Goal: Task Accomplishment & Management: Manage account settings

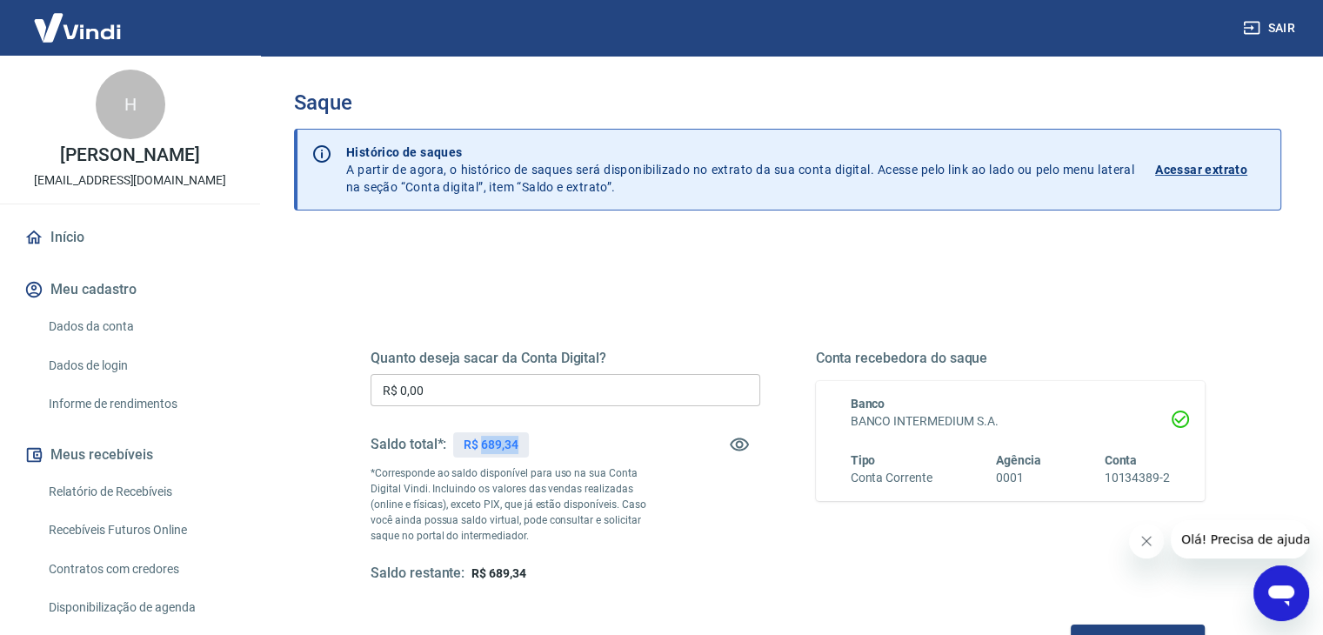
drag, startPoint x: 484, startPoint y: 445, endPoint x: 525, endPoint y: 443, distance: 41.8
click at [525, 443] on div "R$ 689,34" at bounding box center [491, 444] width 76 height 25
copy p "689,34"
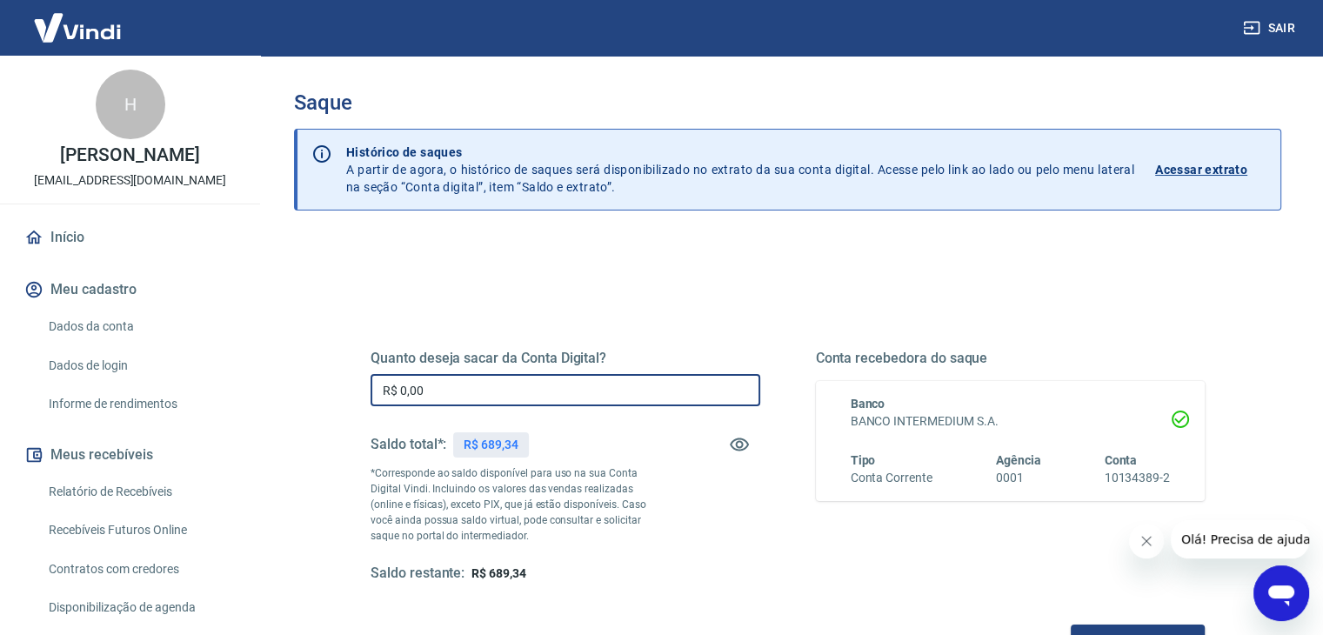
drag, startPoint x: 490, startPoint y: 385, endPoint x: 351, endPoint y: 385, distance: 138.3
click at [351, 385] on div "Quanto deseja sacar da Conta Digital? R$ 0,00 ​ Saldo total*: R$ 689,34 *Corres…" at bounding box center [788, 475] width 876 height 405
paste input "689,34"
type input "R$ 689,34"
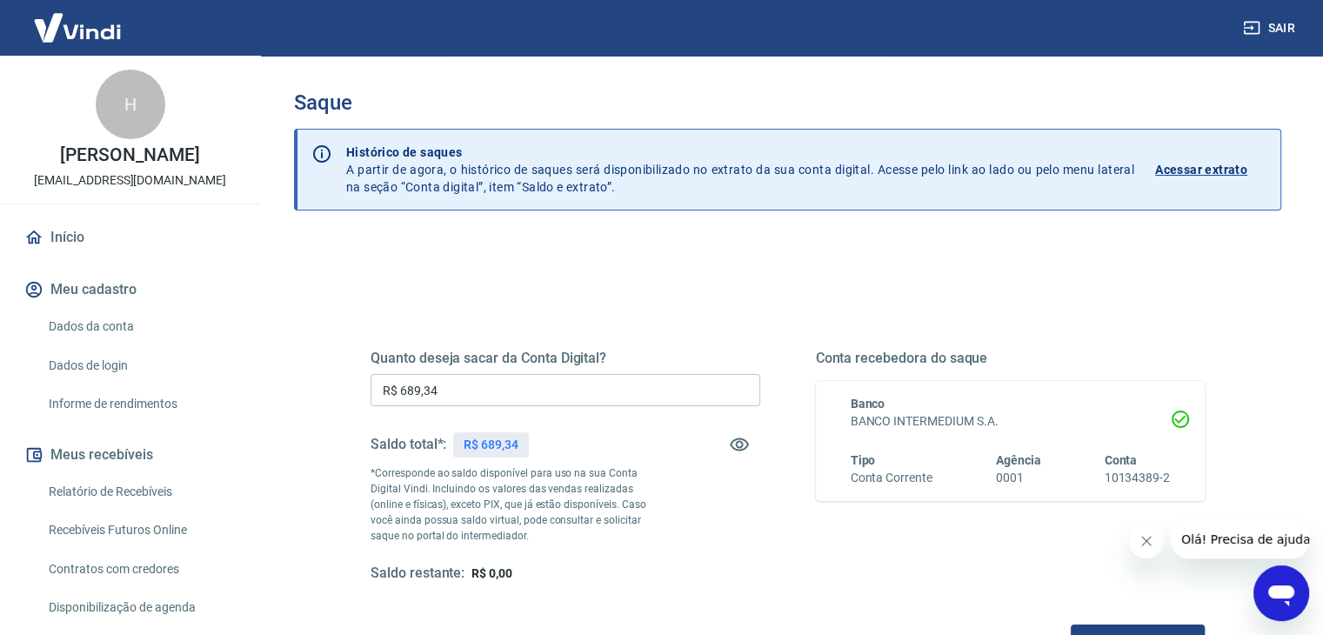
click at [587, 300] on div "Quanto deseja sacar da Conta Digital? R$ 689,34 ​ Saldo total*: R$ 689,34 *Corr…" at bounding box center [788, 475] width 876 height 405
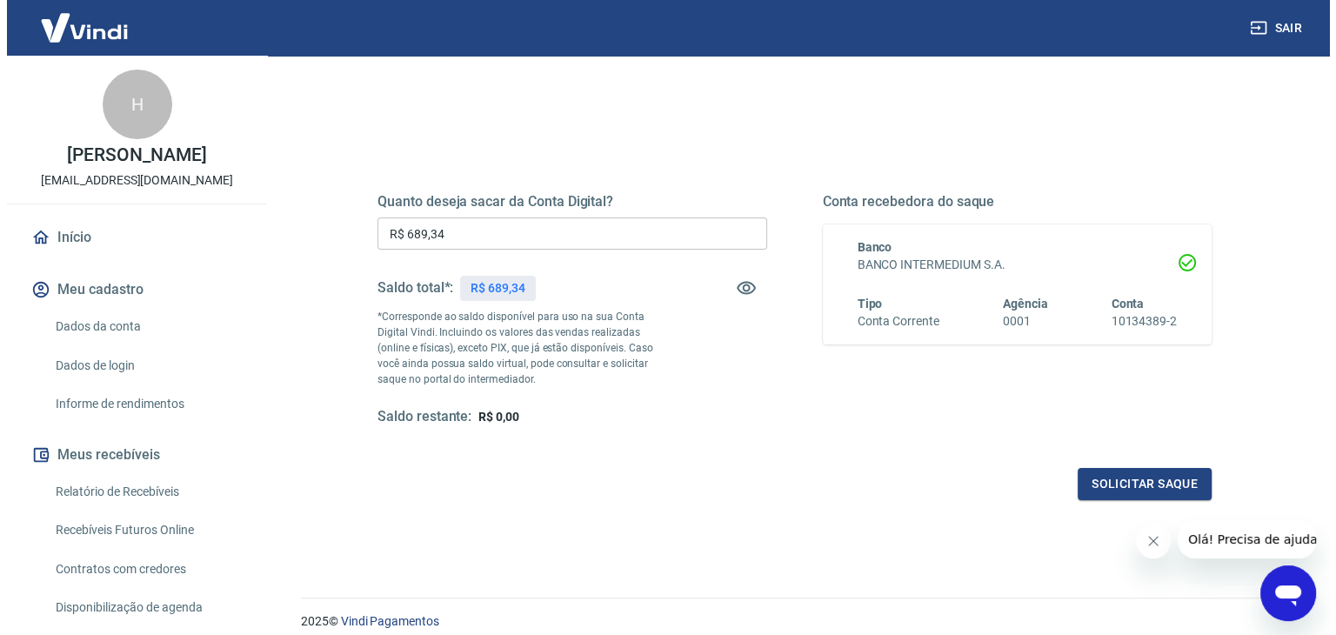
scroll to position [224, 0]
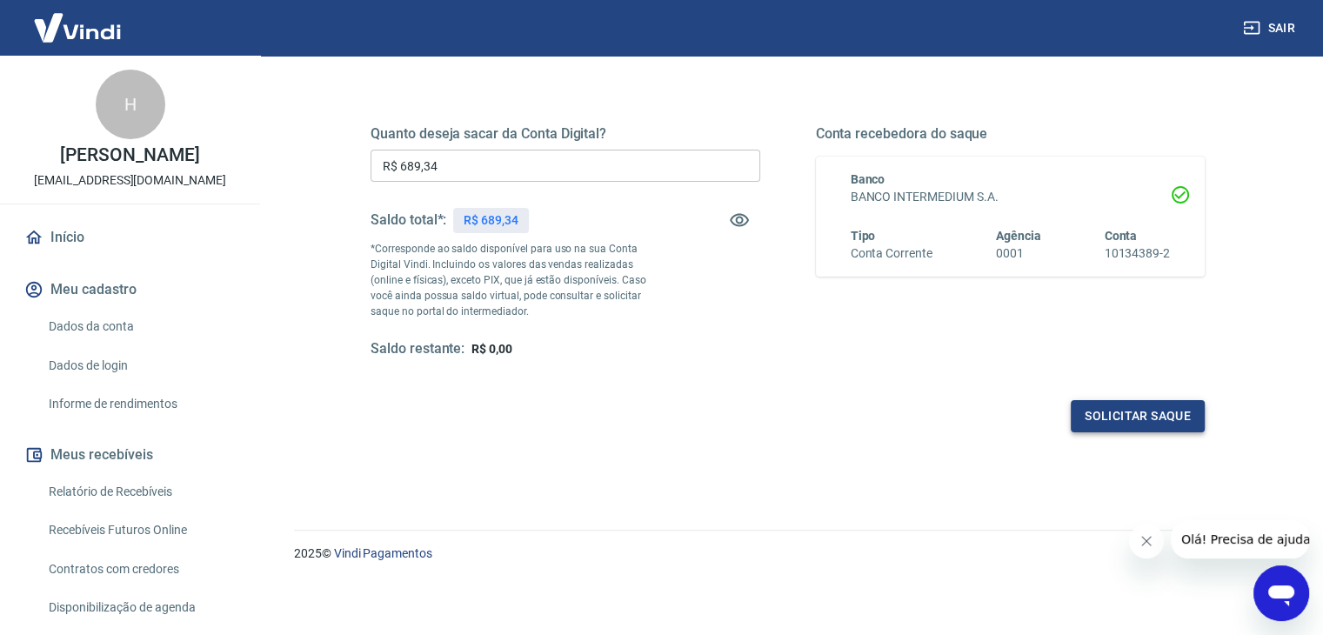
click at [1134, 419] on button "Solicitar saque" at bounding box center [1138, 416] width 134 height 32
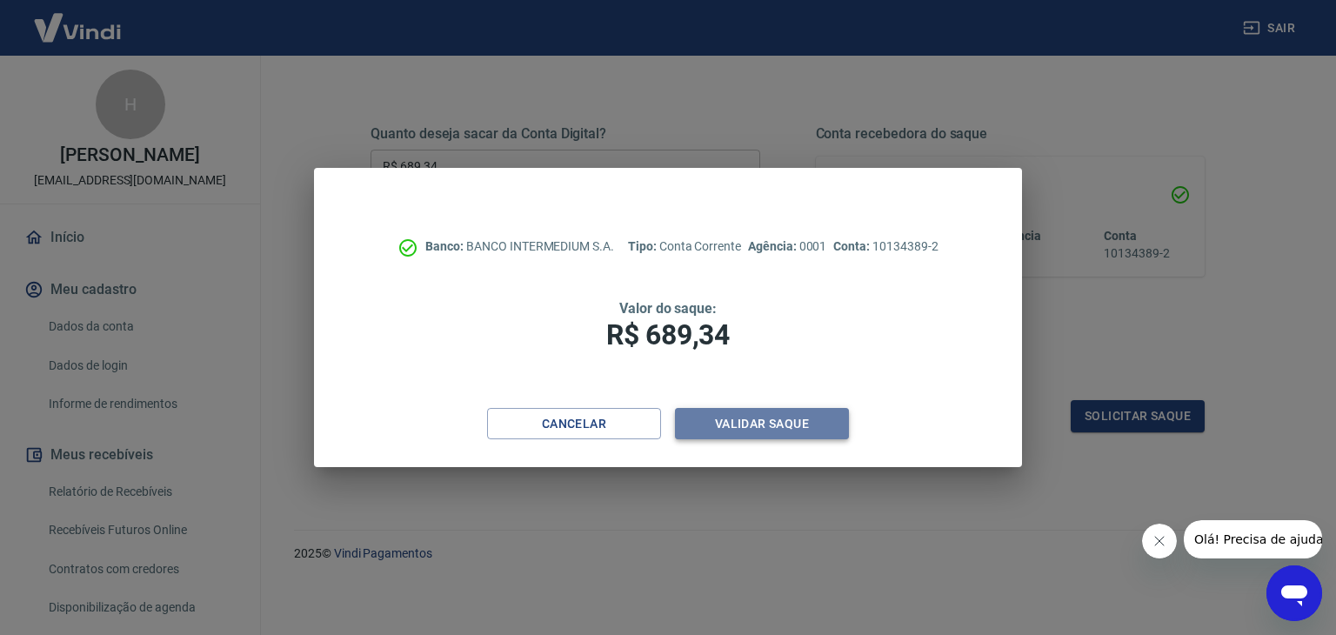
click at [752, 424] on button "Validar saque" at bounding box center [762, 424] width 174 height 32
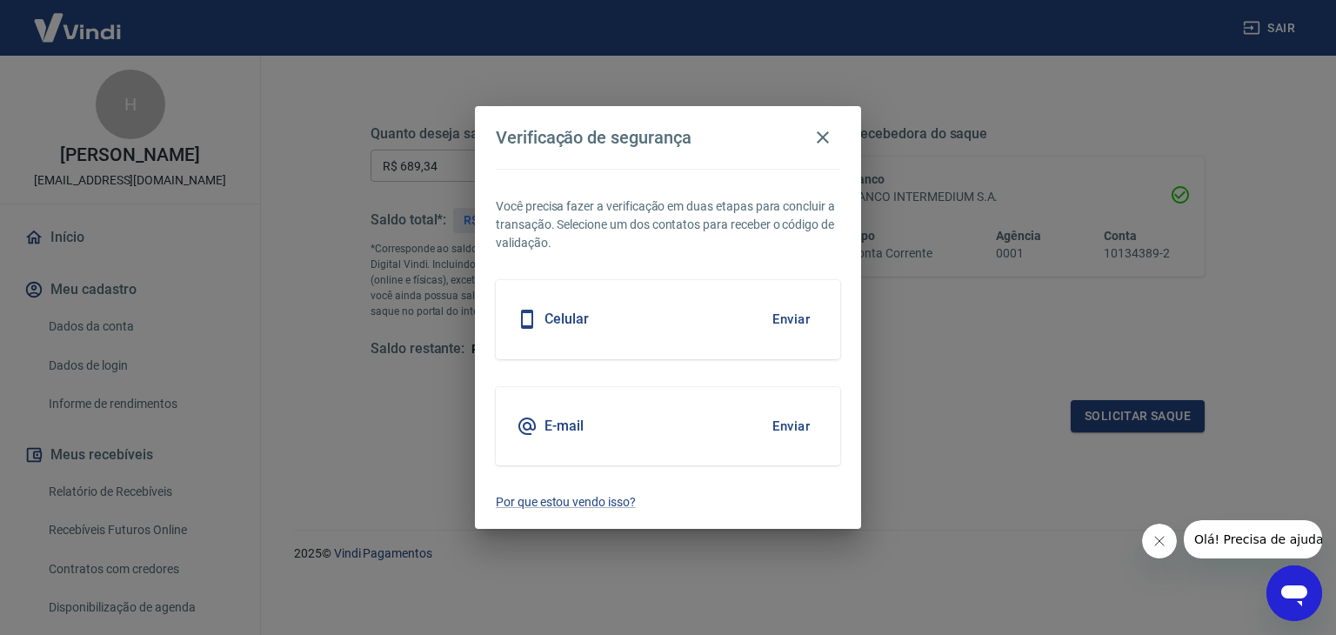
click at [814, 424] on button "Enviar" at bounding box center [791, 426] width 57 height 37
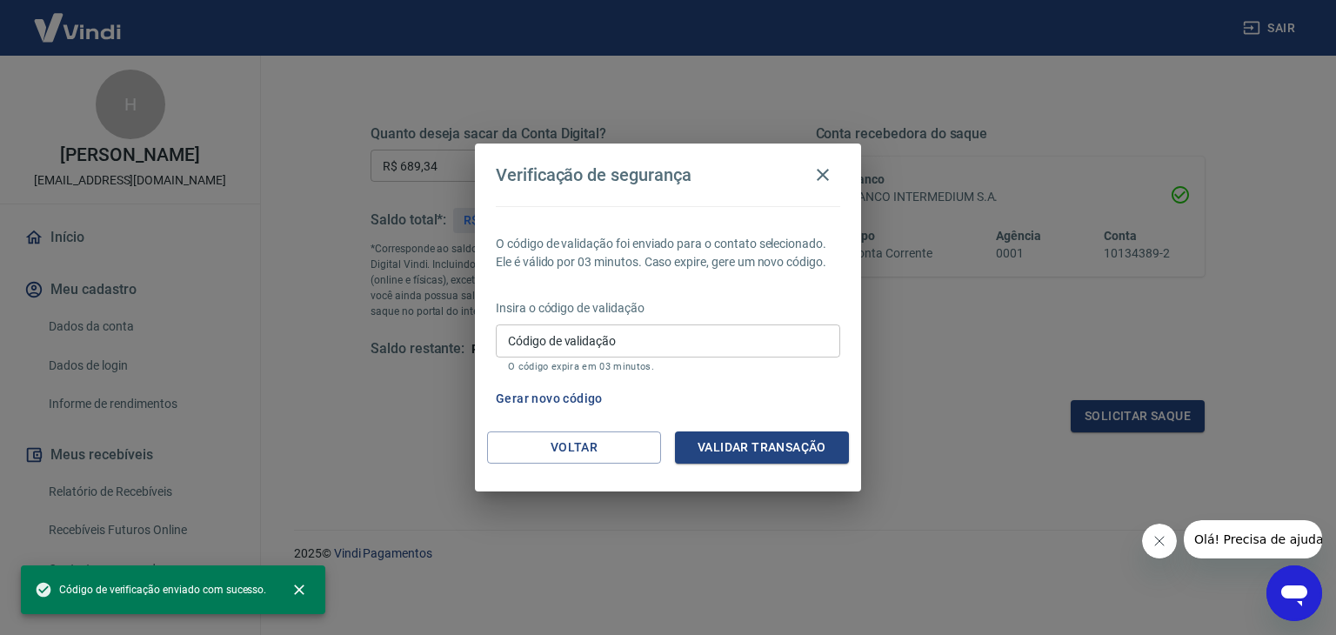
click at [703, 345] on input "Código de validação" at bounding box center [668, 340] width 344 height 32
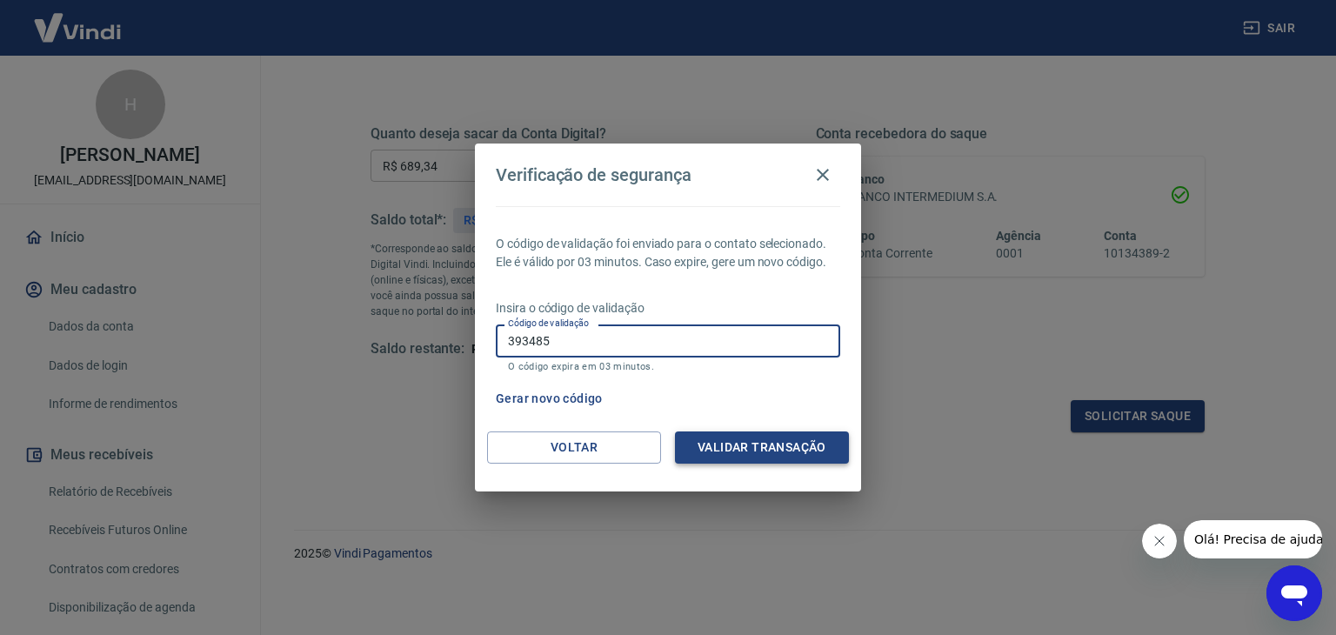
type input "393485"
click at [743, 452] on button "Validar transação" at bounding box center [762, 447] width 174 height 32
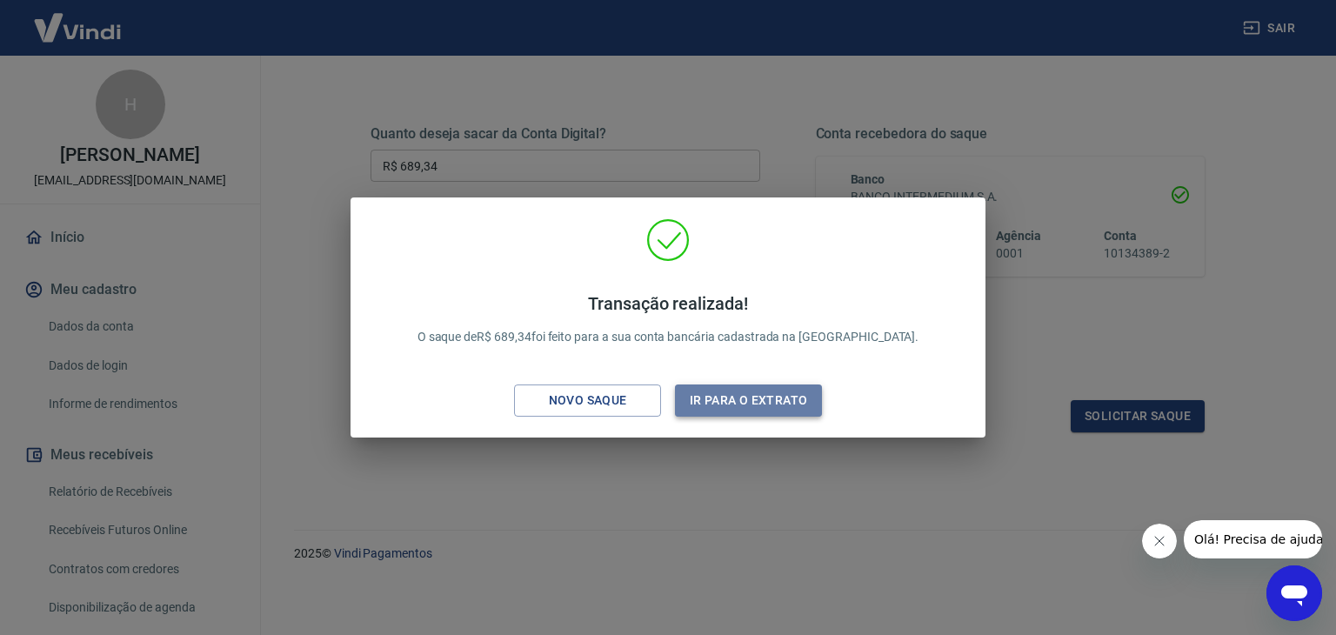
click at [732, 404] on button "Ir para o extrato" at bounding box center [748, 401] width 147 height 32
